Goal: Find specific page/section

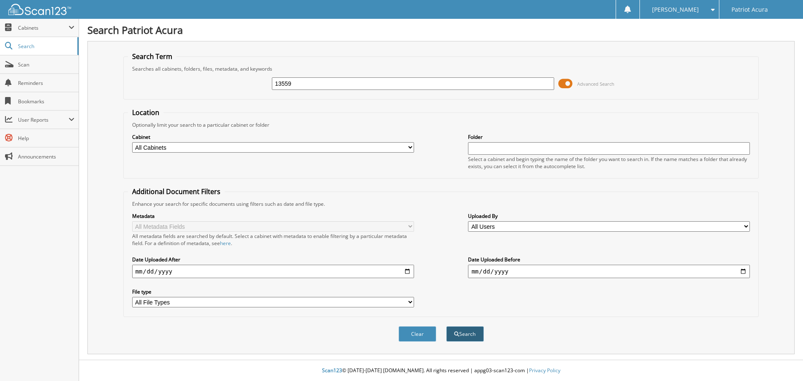
type input "13559"
click at [461, 337] on button "Search" at bounding box center [465, 333] width 38 height 15
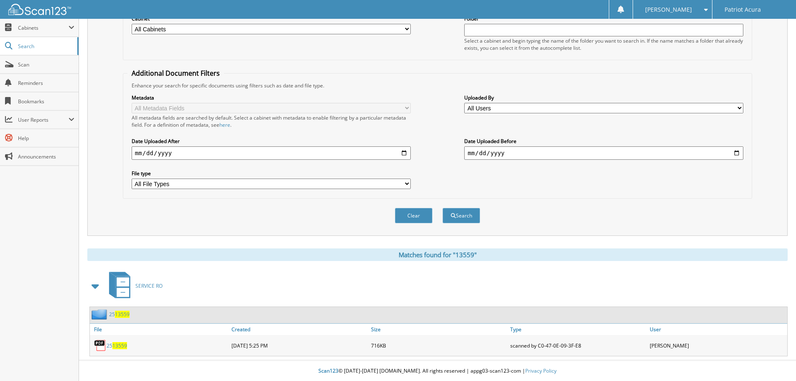
scroll to position [119, 0]
click at [117, 343] on span "13559" at bounding box center [119, 345] width 15 height 7
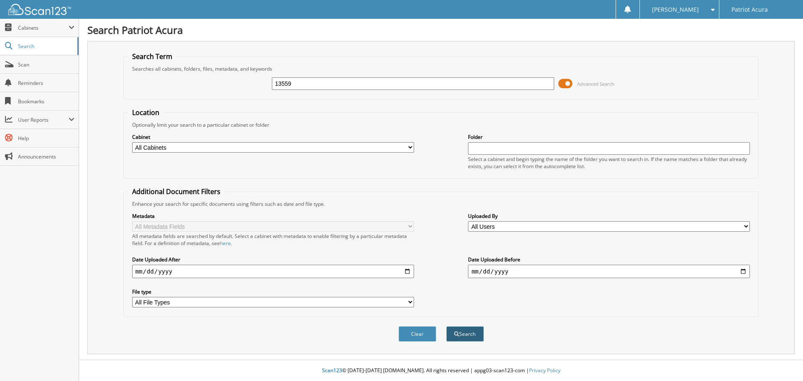
type input "13559"
click at [469, 334] on button "Search" at bounding box center [465, 333] width 38 height 15
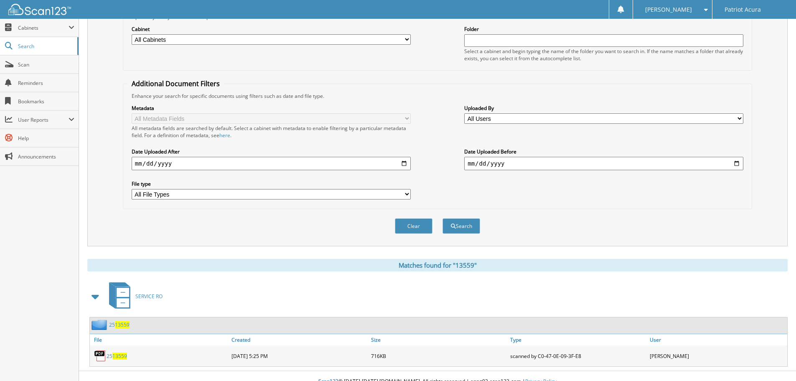
scroll to position [119, 0]
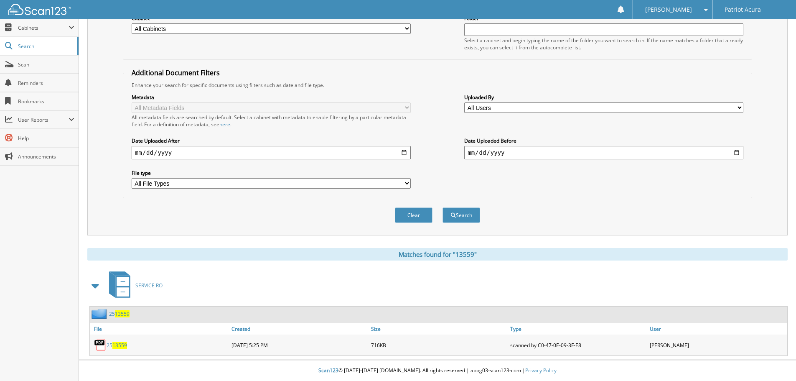
click at [119, 349] on div "25 13559" at bounding box center [160, 345] width 140 height 17
click at [120, 348] on span "13559" at bounding box center [119, 345] width 15 height 7
